Goal: Task Accomplishment & Management: Use online tool/utility

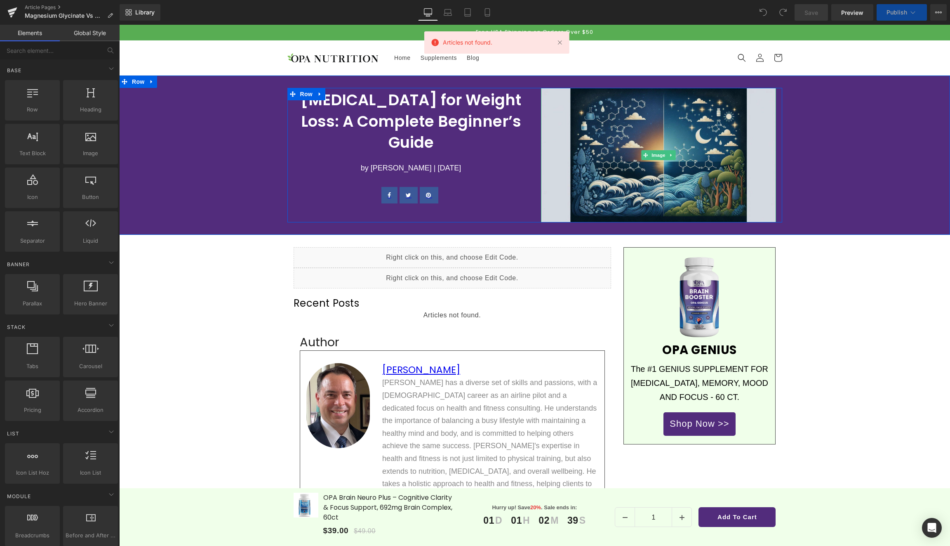
click at [599, 137] on img at bounding box center [658, 155] width 235 height 134
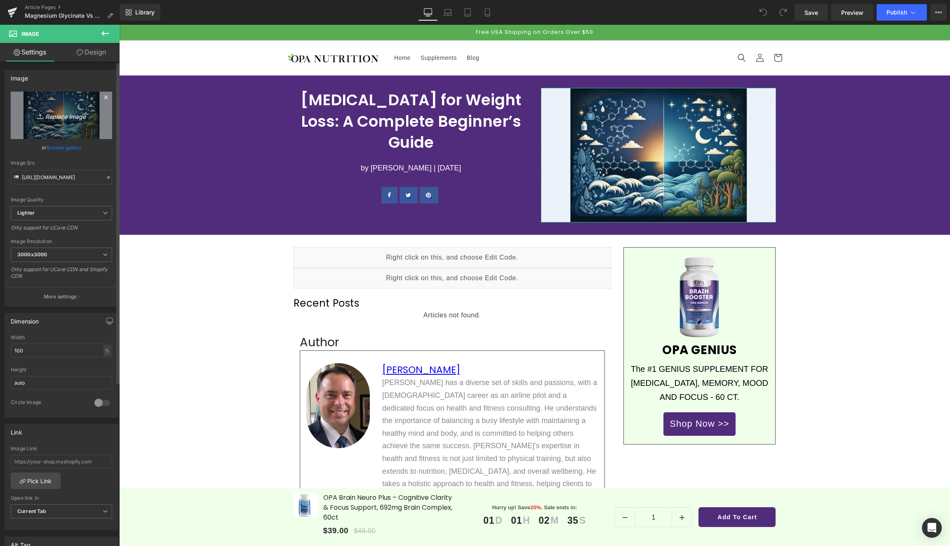
click at [56, 116] on icon "Replace Image" at bounding box center [61, 115] width 66 height 10
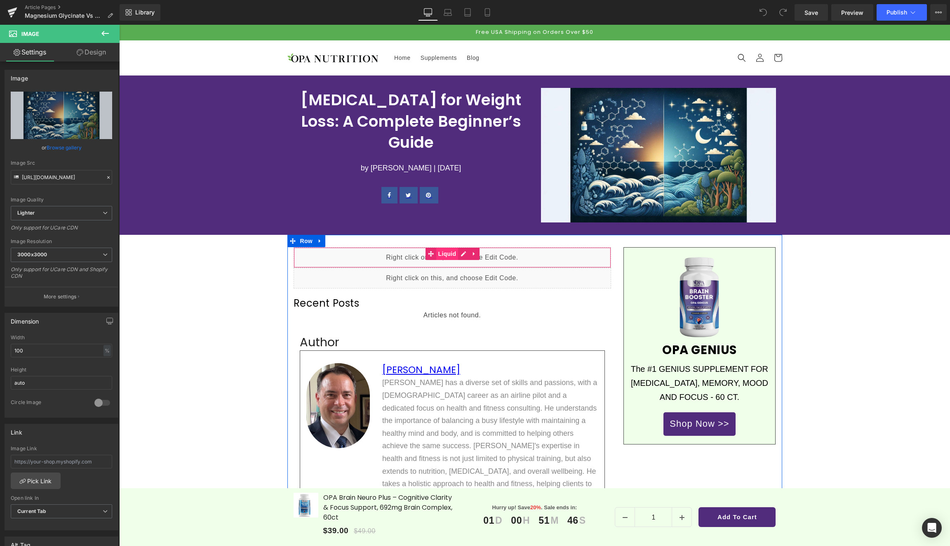
click at [443, 252] on span "Liquid" at bounding box center [447, 253] width 22 height 12
